Goal: Transaction & Acquisition: Purchase product/service

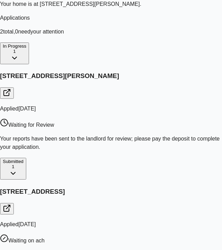
scroll to position [81, 0]
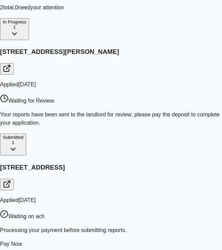
type input "*"
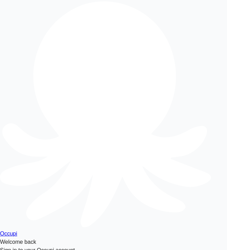
type input "**********"
